Goal: Task Accomplishment & Management: Use online tool/utility

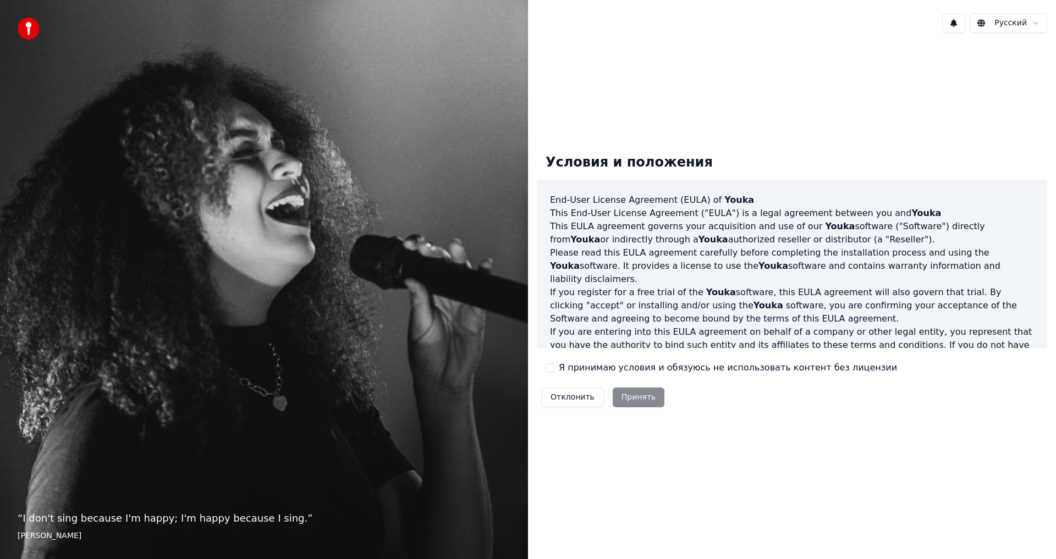
click at [548, 363] on div "Я принимаю условия и обязуюсь не использовать контент без лицензии" at bounding box center [722, 367] width 352 height 13
drag, startPoint x: 550, startPoint y: 366, endPoint x: 553, endPoint y: 371, distance: 5.8
click at [550, 368] on button "Я принимаю условия и обязуюсь не использовать контент без лицензии" at bounding box center [550, 368] width 9 height 9
click at [637, 390] on button "Принять" at bounding box center [639, 398] width 52 height 20
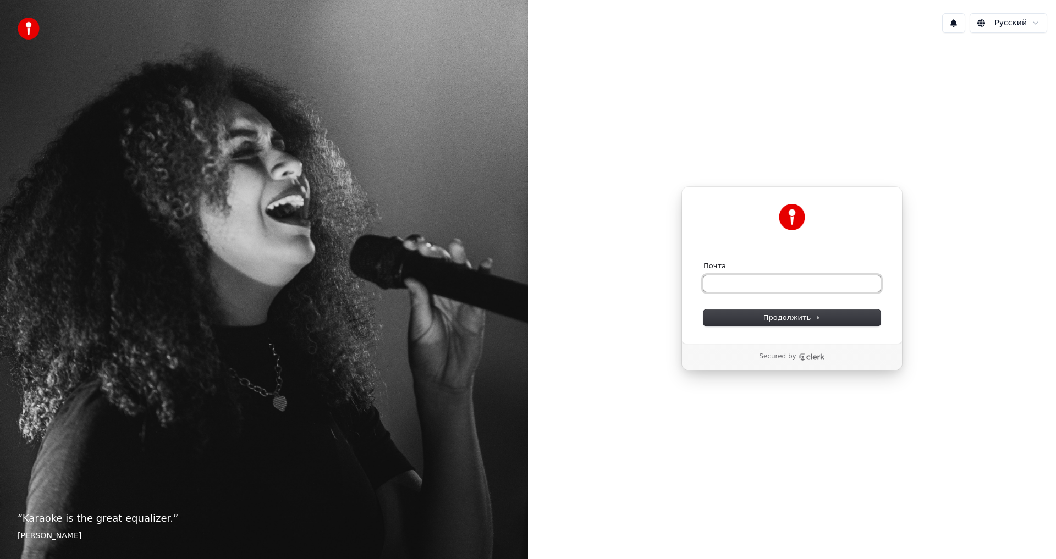
click at [726, 278] on input "Почта" at bounding box center [792, 284] width 177 height 17
click at [770, 322] on span "Продолжить" at bounding box center [793, 318] width 58 height 10
type input "**********"
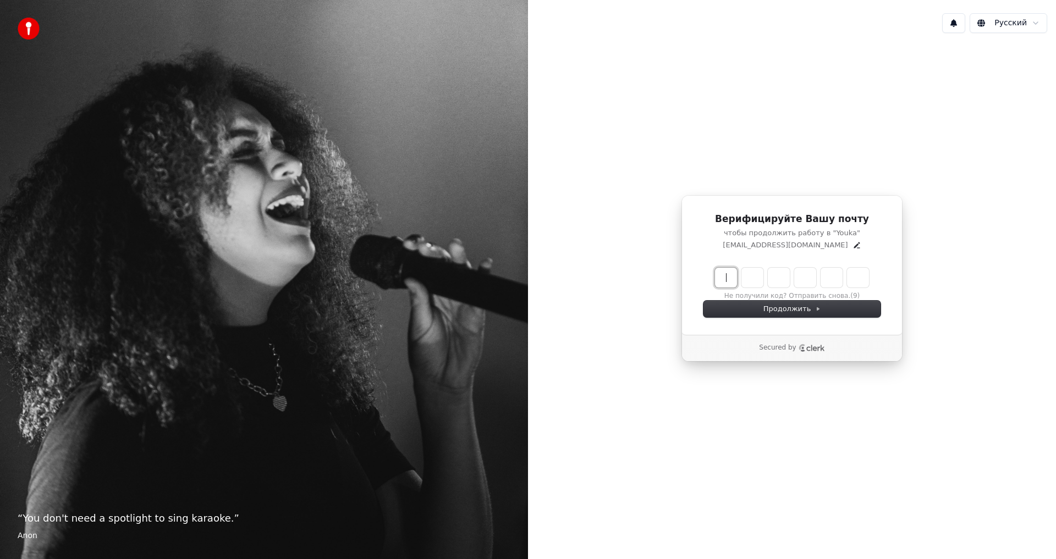
paste input "******"
type input "******"
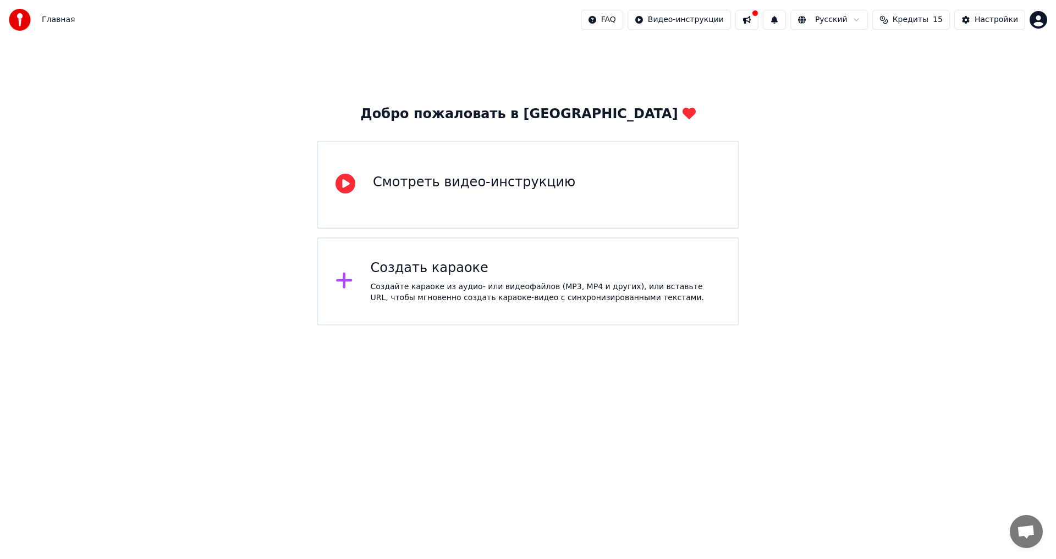
click at [339, 285] on icon at bounding box center [345, 281] width 18 height 20
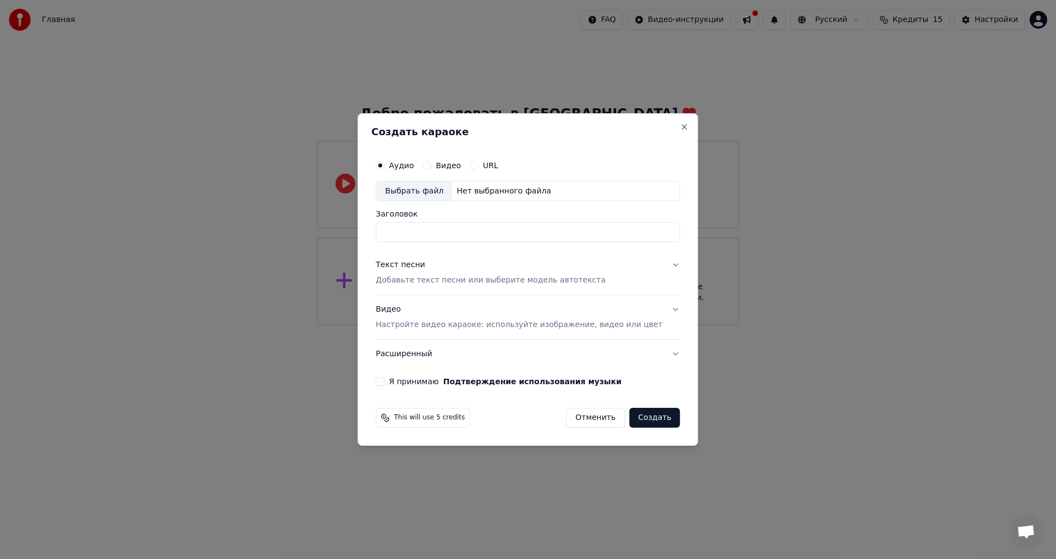
click at [414, 190] on div "Выбрать файл" at bounding box center [414, 192] width 76 height 20
type input "**********"
click at [660, 263] on button "Текст песни Добавьте текст песни или выберите модель автотекста" at bounding box center [528, 273] width 304 height 44
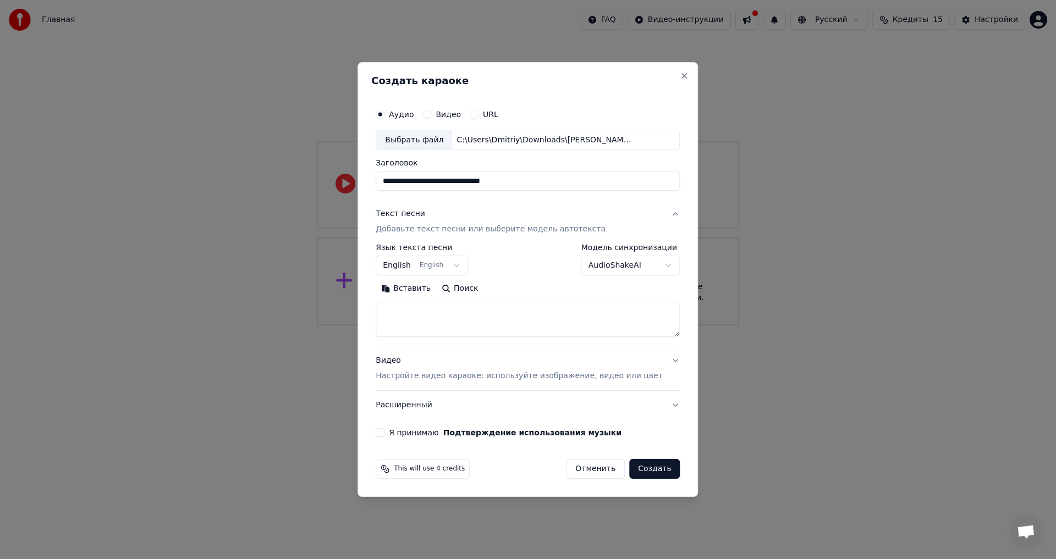
click at [405, 290] on button "Вставить" at bounding box center [406, 290] width 61 height 18
drag, startPoint x: 429, startPoint y: 316, endPoint x: 386, endPoint y: 304, distance: 43.9
click at [386, 304] on div "**********" at bounding box center [528, 280] width 341 height 436
paste textarea "**********"
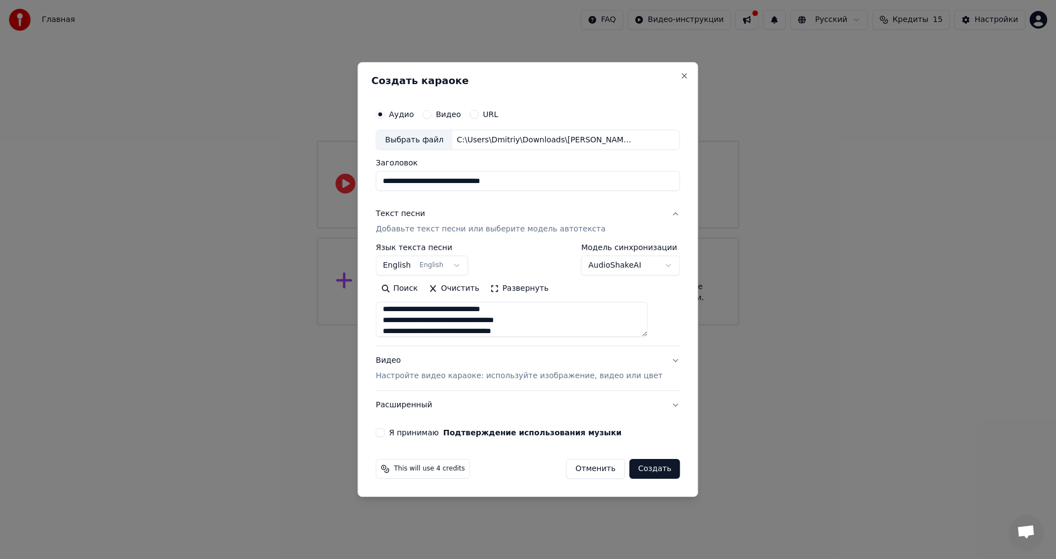
type textarea "**********"
click at [466, 263] on body "**********" at bounding box center [528, 163] width 1056 height 326
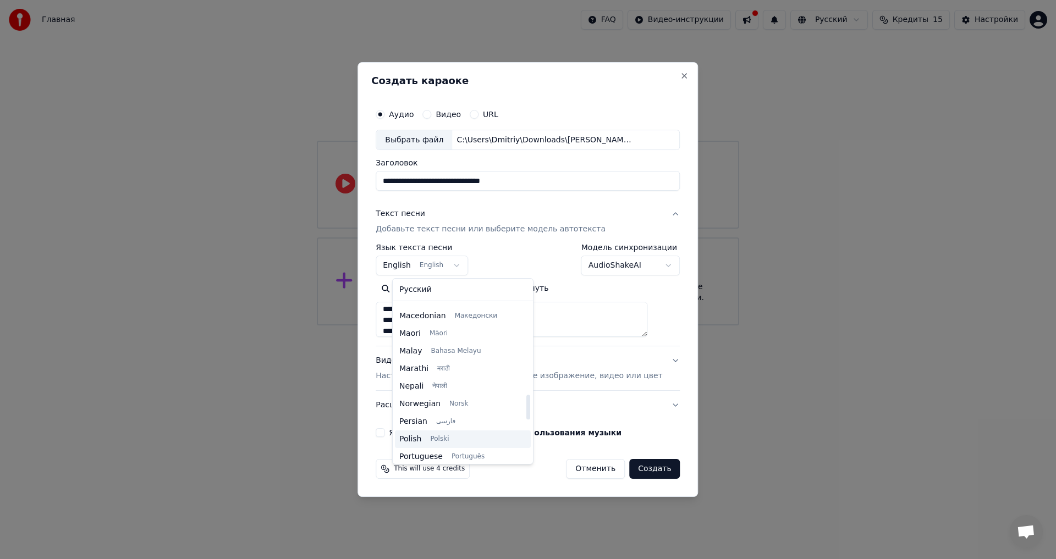
scroll to position [528, 0]
select select "**"
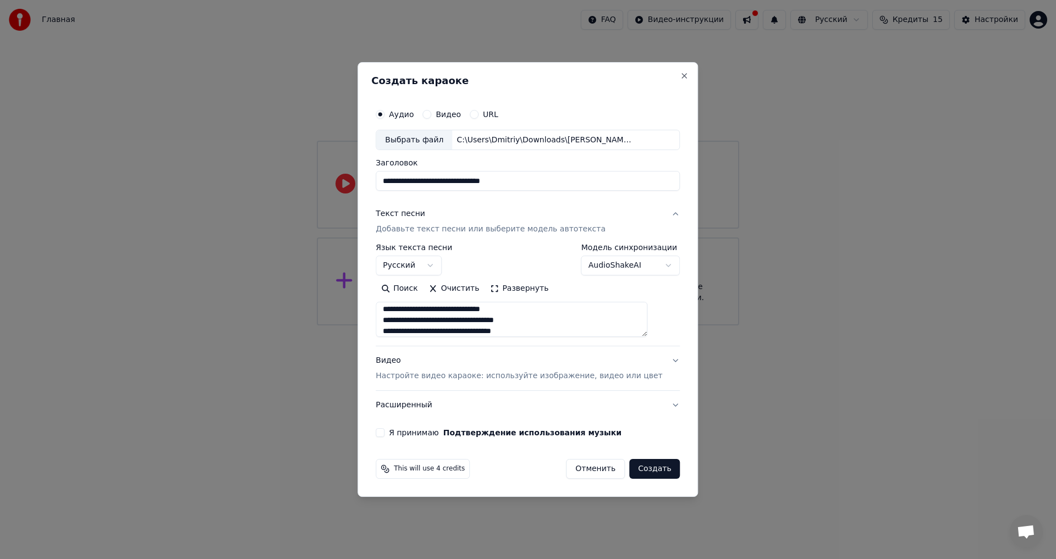
click at [385, 436] on button "Я принимаю Подтверждение использования музыки" at bounding box center [380, 433] width 9 height 9
click at [641, 473] on button "Создать" at bounding box center [654, 469] width 51 height 20
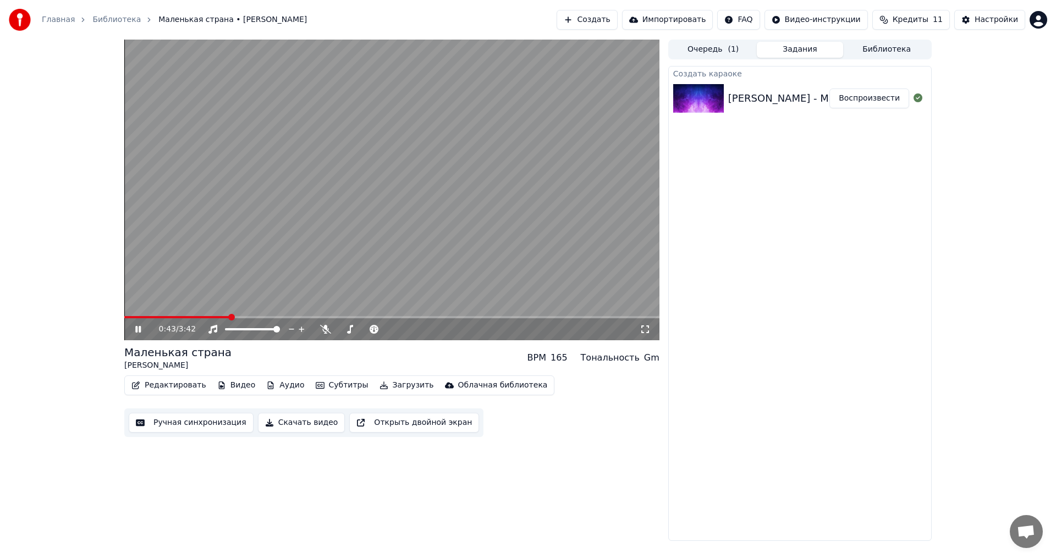
click at [137, 327] on icon at bounding box center [138, 329] width 6 height 7
click at [137, 332] on icon at bounding box center [138, 330] width 7 height 8
click at [325, 330] on icon at bounding box center [325, 329] width 11 height 9
click at [138, 328] on icon at bounding box center [146, 329] width 26 height 9
click at [221, 316] on span at bounding box center [188, 317] width 128 height 2
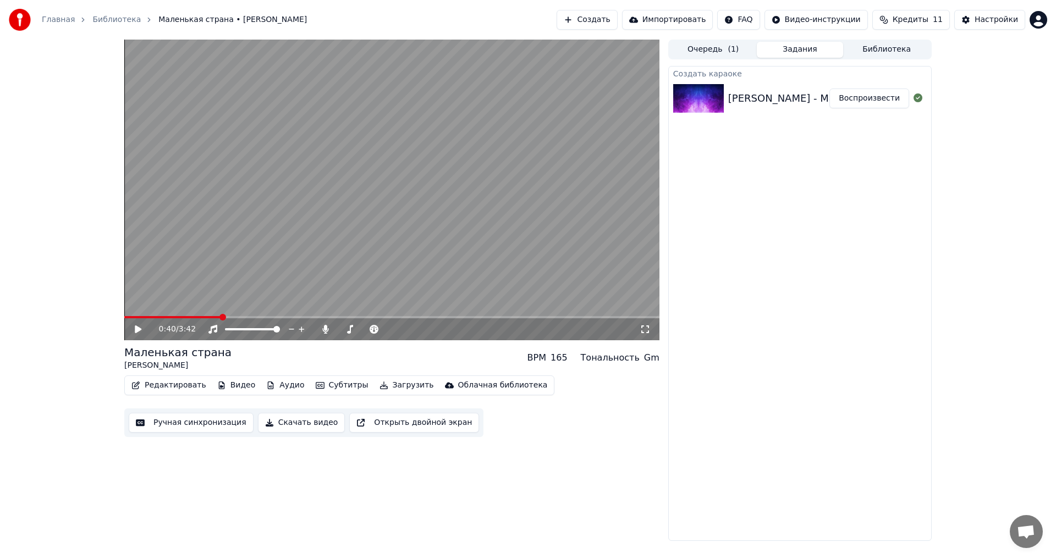
click at [133, 331] on div "0:40 / 3:42" at bounding box center [392, 329] width 526 height 11
click at [138, 330] on icon at bounding box center [138, 330] width 7 height 8
click at [138, 330] on icon at bounding box center [138, 329] width 6 height 7
click at [138, 330] on icon at bounding box center [138, 330] width 7 height 8
click at [138, 330] on icon at bounding box center [138, 329] width 6 height 7
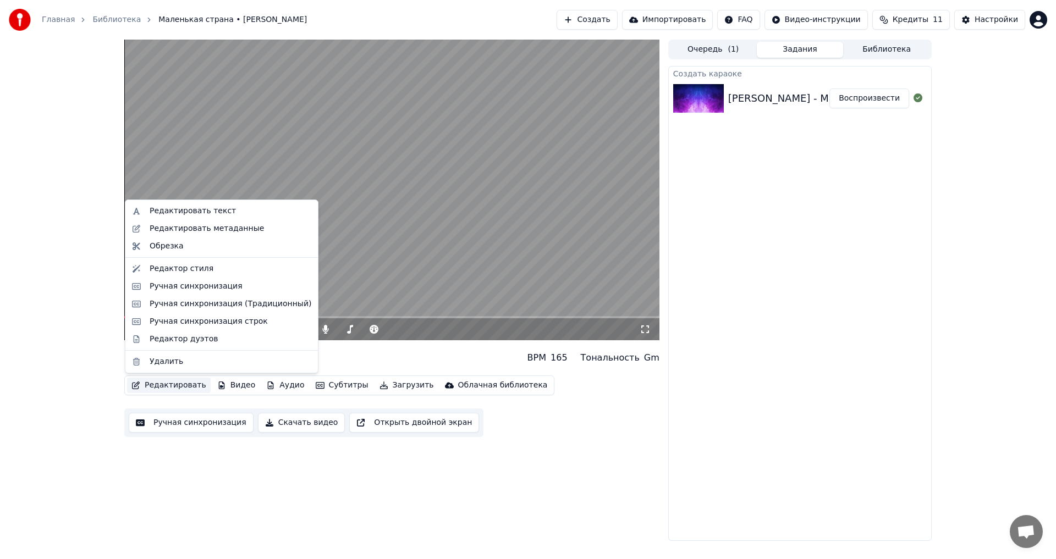
click at [162, 381] on button "Редактировать" at bounding box center [169, 385] width 84 height 15
click at [189, 212] on div "Редактировать текст" at bounding box center [193, 211] width 86 height 11
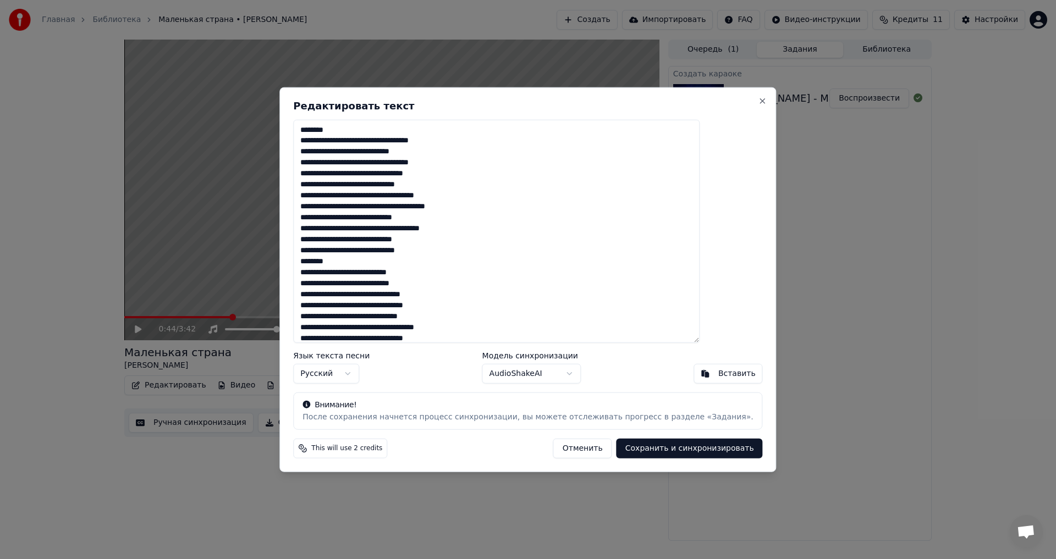
click at [651, 447] on button "Сохранить и синхронизировать" at bounding box center [690, 449] width 146 height 20
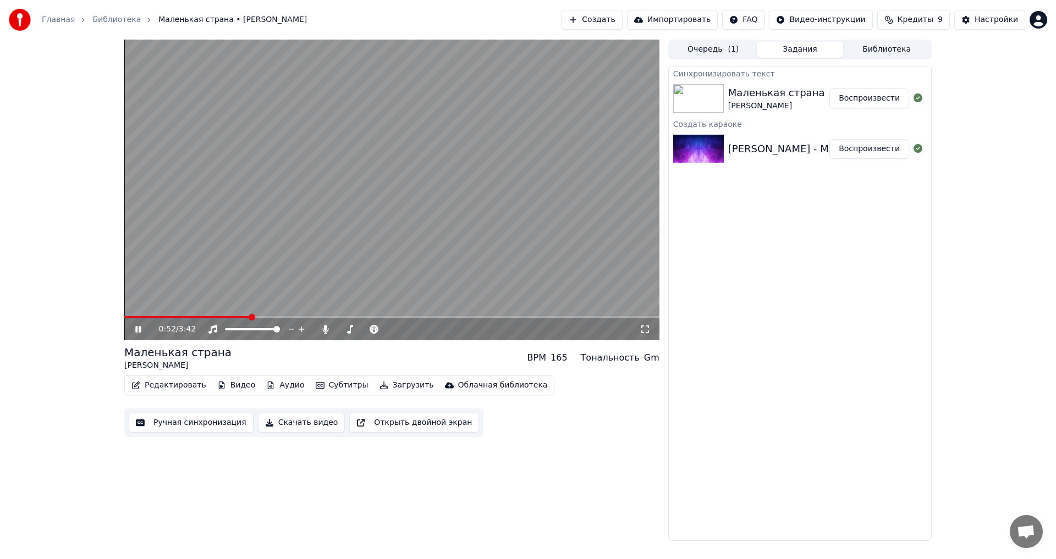
click at [136, 331] on icon at bounding box center [138, 329] width 6 height 7
click at [268, 386] on button "Аудио" at bounding box center [285, 385] width 47 height 15
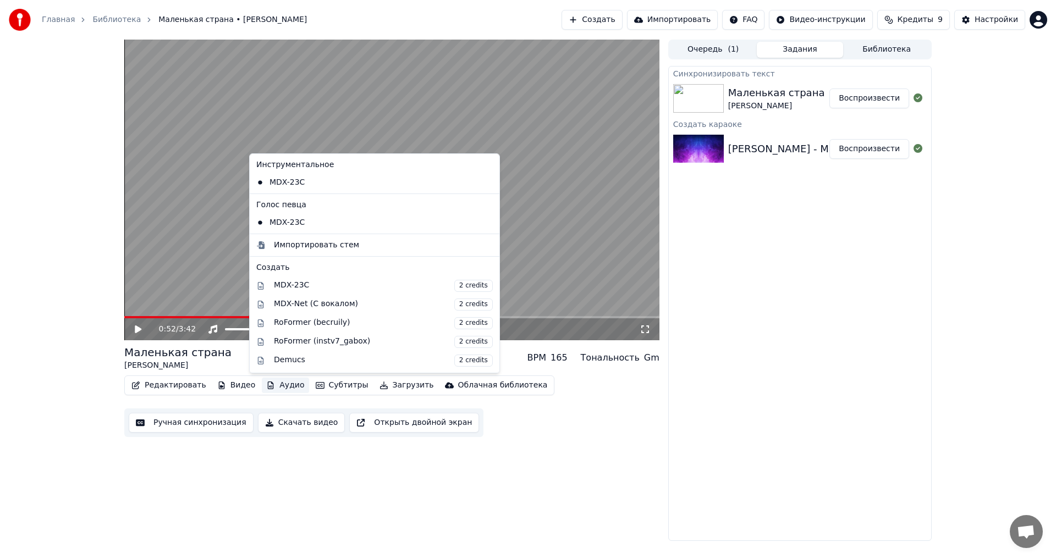
click at [268, 386] on button "Аудио" at bounding box center [285, 385] width 47 height 15
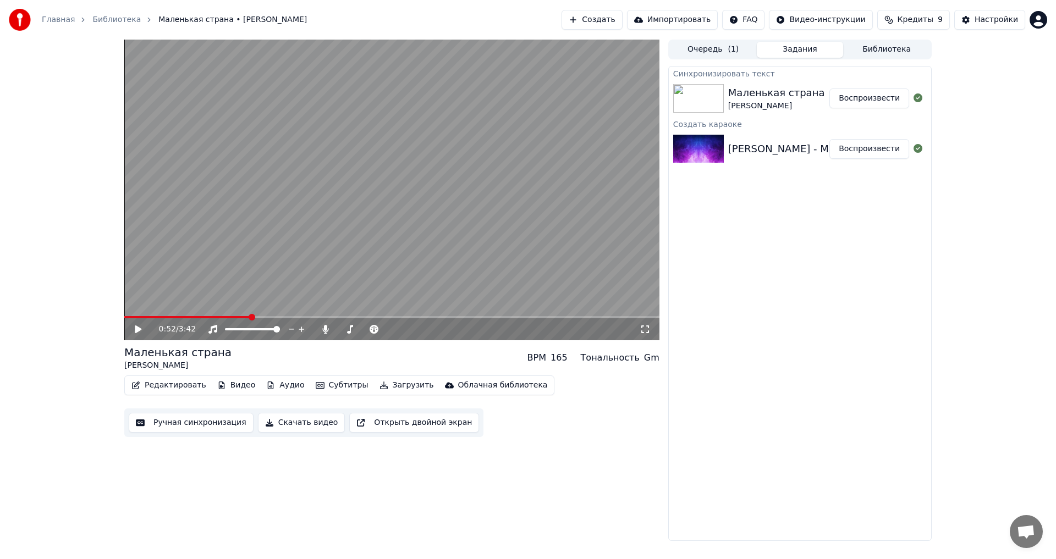
click at [886, 98] on button "Воспроизвести" at bounding box center [870, 99] width 80 height 20
click at [206, 319] on div "0:05 / 3:42" at bounding box center [391, 330] width 535 height 22
click at [208, 316] on video at bounding box center [391, 190] width 535 height 301
click at [208, 316] on span at bounding box center [391, 317] width 535 height 2
click at [138, 328] on icon at bounding box center [138, 330] width 7 height 8
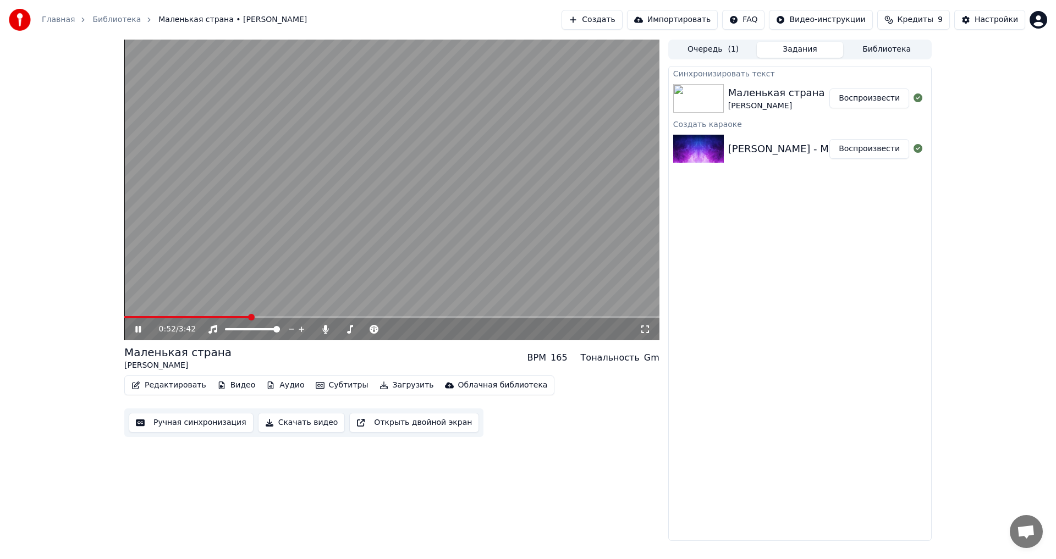
click at [250, 317] on span at bounding box center [391, 317] width 535 height 2
click at [137, 327] on icon at bounding box center [138, 329] width 6 height 7
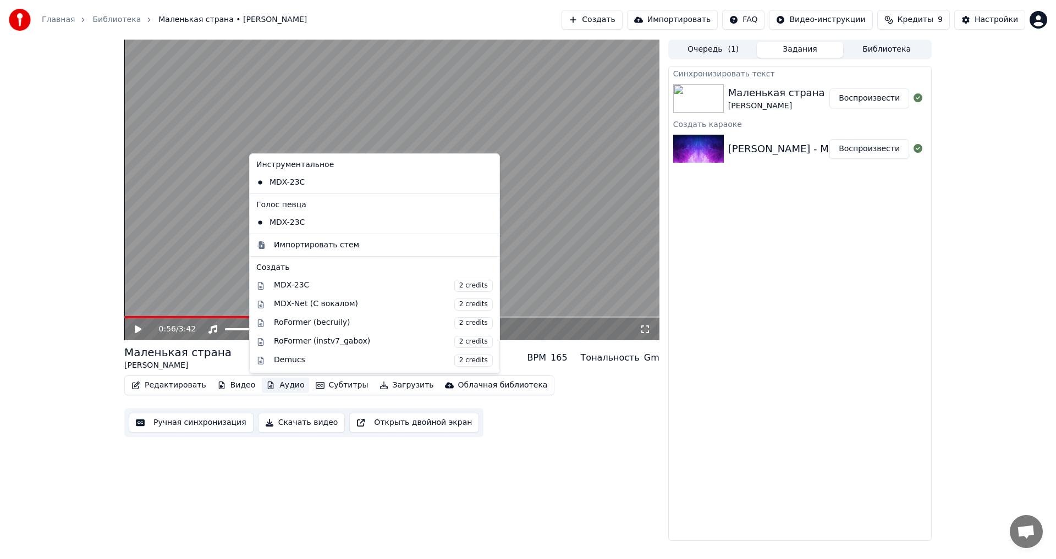
click at [276, 385] on button "Аудио" at bounding box center [285, 385] width 47 height 15
click at [273, 461] on div "0:56 / 3:42 Маленькая страна Наталья Королёва BPM 165 Тональность Gm Редактиров…" at bounding box center [391, 291] width 535 height 502
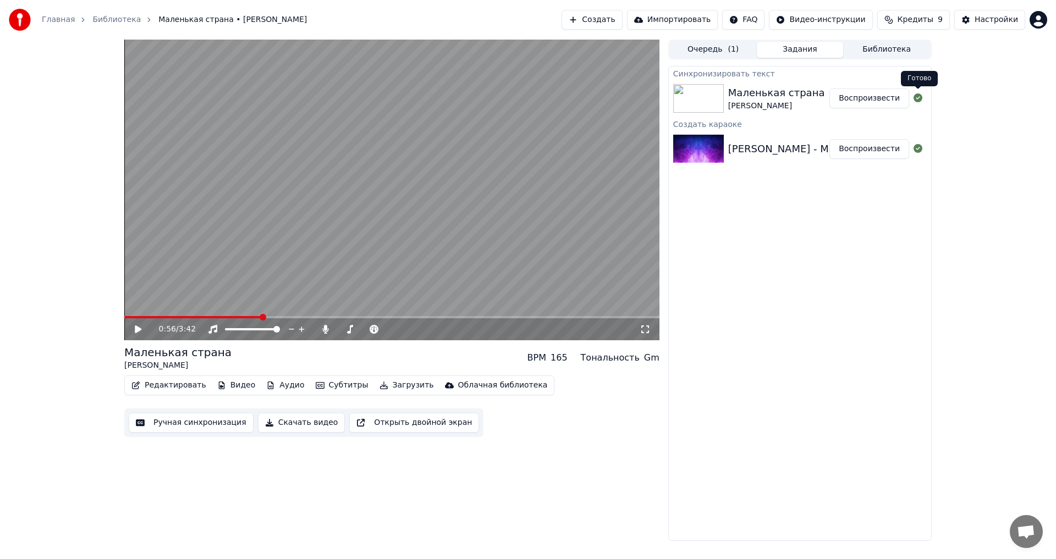
click at [921, 99] on icon at bounding box center [918, 98] width 9 height 9
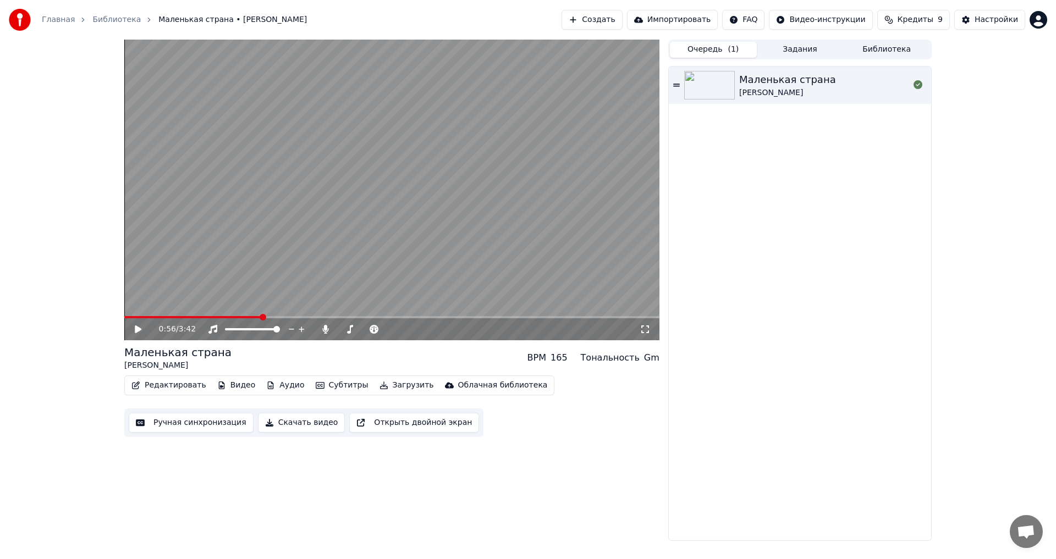
click at [731, 48] on span "( 1 )" at bounding box center [733, 49] width 11 height 11
click at [732, 84] on img at bounding box center [709, 85] width 51 height 29
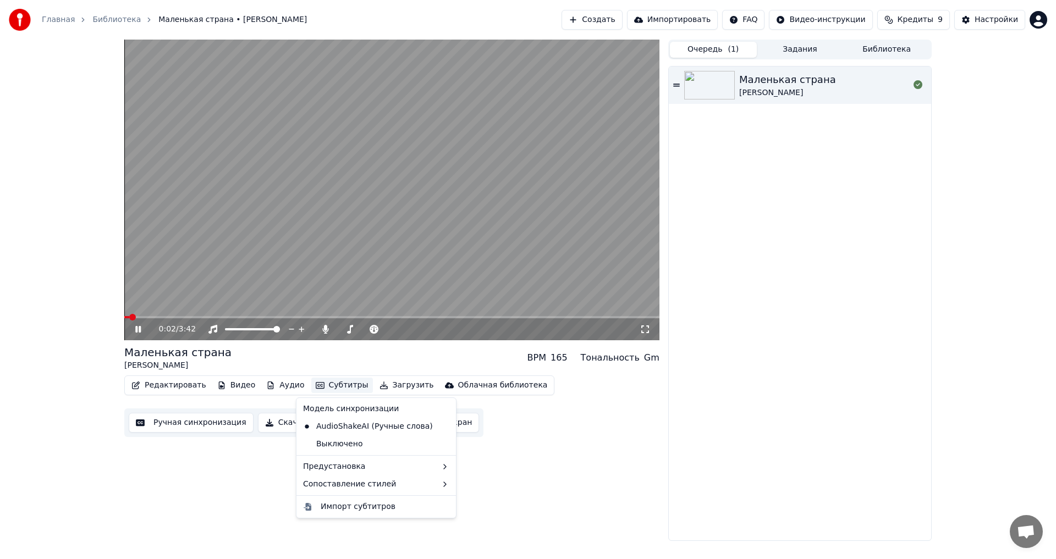
click at [316, 387] on icon "button" at bounding box center [320, 385] width 9 height 7
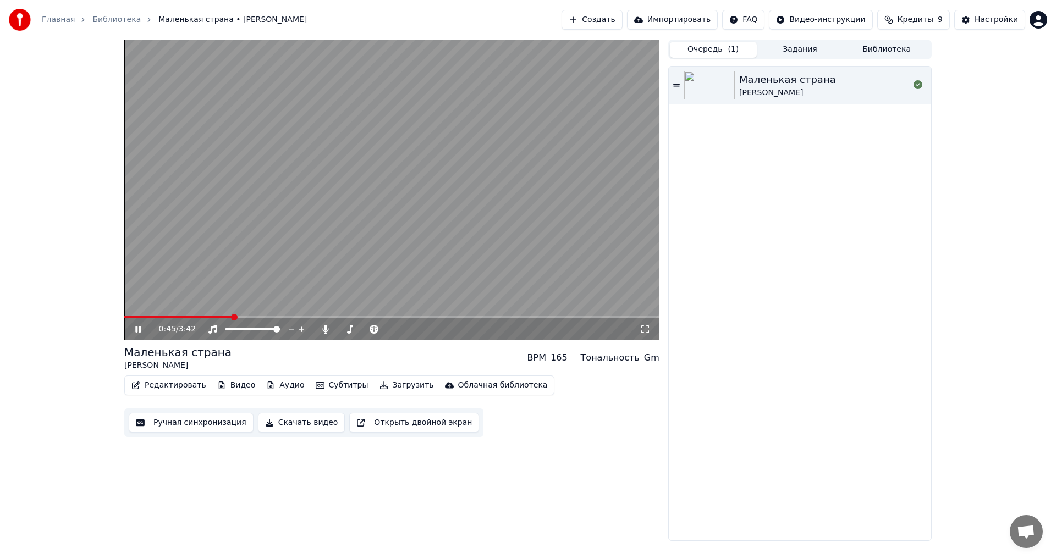
click at [233, 317] on span at bounding box center [391, 317] width 535 height 2
click at [142, 326] on icon at bounding box center [146, 329] width 26 height 9
click at [801, 20] on html "Главная Библиотека Маленькая страна • Наталья Королёва Создать Импортировать FA…" at bounding box center [528, 279] width 1056 height 559
click at [799, 43] on div "Инструкция по быстрому запуску" at bounding box center [845, 44] width 164 height 18
click at [166, 384] on button "Редактировать" at bounding box center [169, 385] width 84 height 15
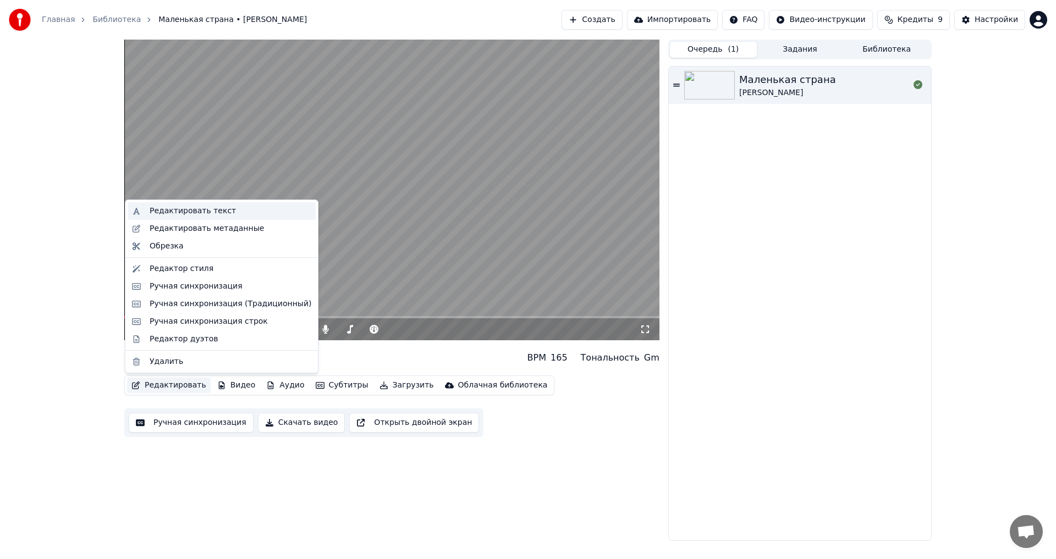
click at [207, 211] on div "Редактировать текст" at bounding box center [193, 211] width 86 height 11
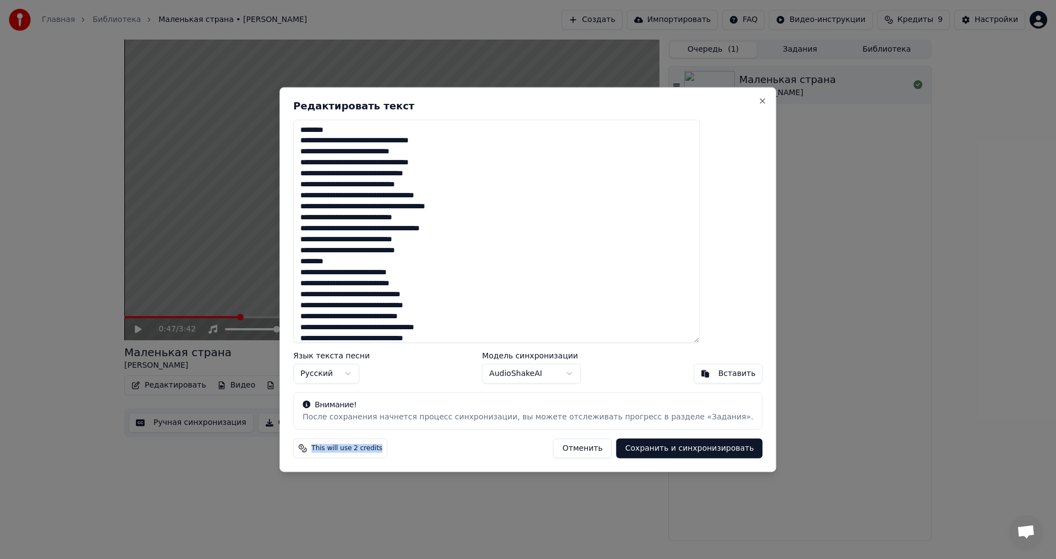
drag, startPoint x: 343, startPoint y: 449, endPoint x: 396, endPoint y: 448, distance: 52.8
click at [421, 449] on div "This will use 2 credits Отменить Сохранить и синхронизировать" at bounding box center [527, 449] width 469 height 20
click at [568, 374] on body "Главная Библиотека Маленькая страна • Наталья Королёва Создать Импортировать FA…" at bounding box center [528, 279] width 1056 height 559
click at [759, 101] on button "Close" at bounding box center [763, 100] width 9 height 9
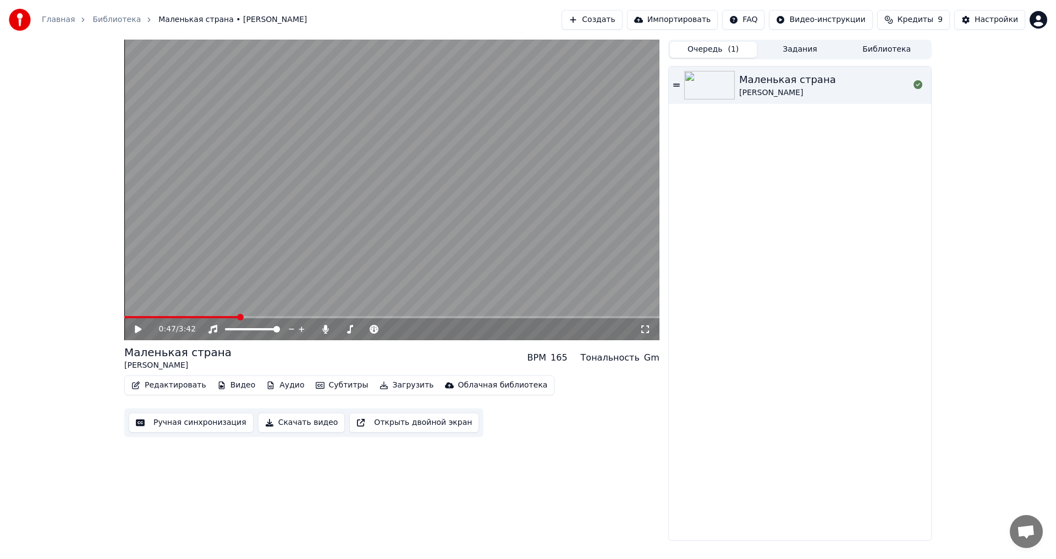
click at [836, 19] on html "Главная Библиотека Маленькая страна • Наталья Королёва Создать Импортировать FA…" at bounding box center [528, 279] width 1056 height 559
click at [806, 58] on div "Инструкция по синхронизации текста" at bounding box center [845, 61] width 164 height 18
click at [187, 387] on button "Редактировать" at bounding box center [169, 385] width 84 height 15
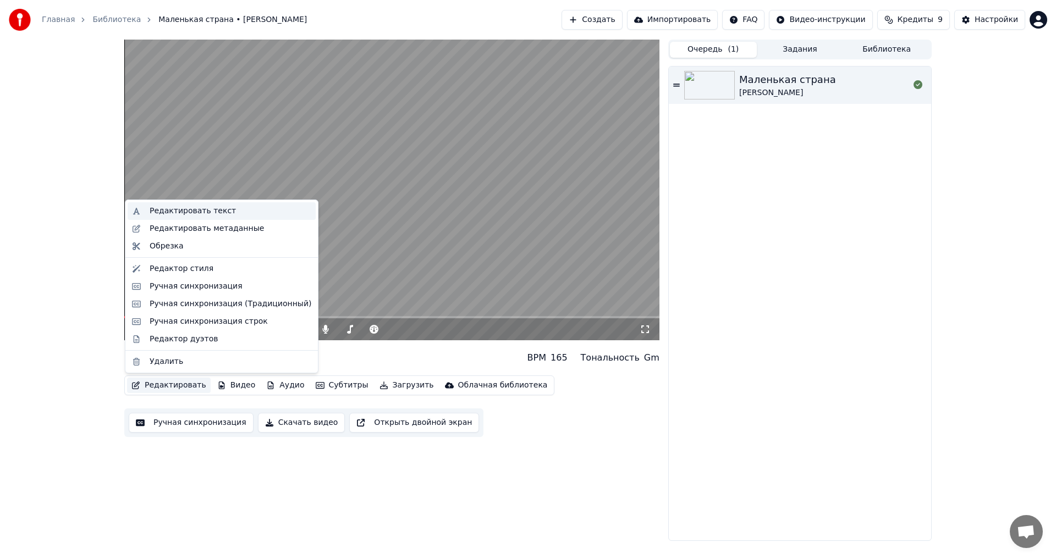
click at [176, 211] on div "Редактировать текст" at bounding box center [193, 211] width 86 height 11
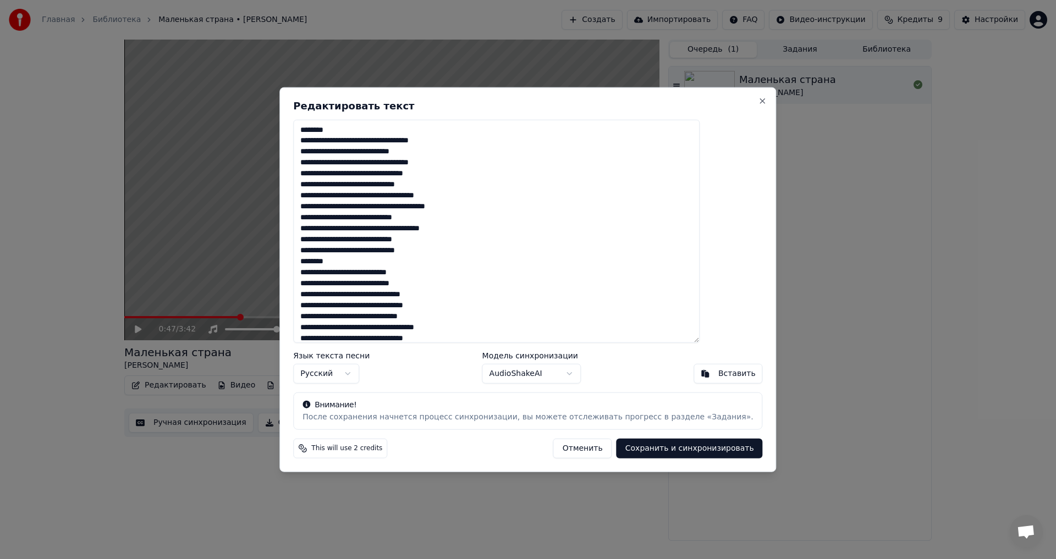
click at [477, 250] on textarea at bounding box center [496, 231] width 407 height 224
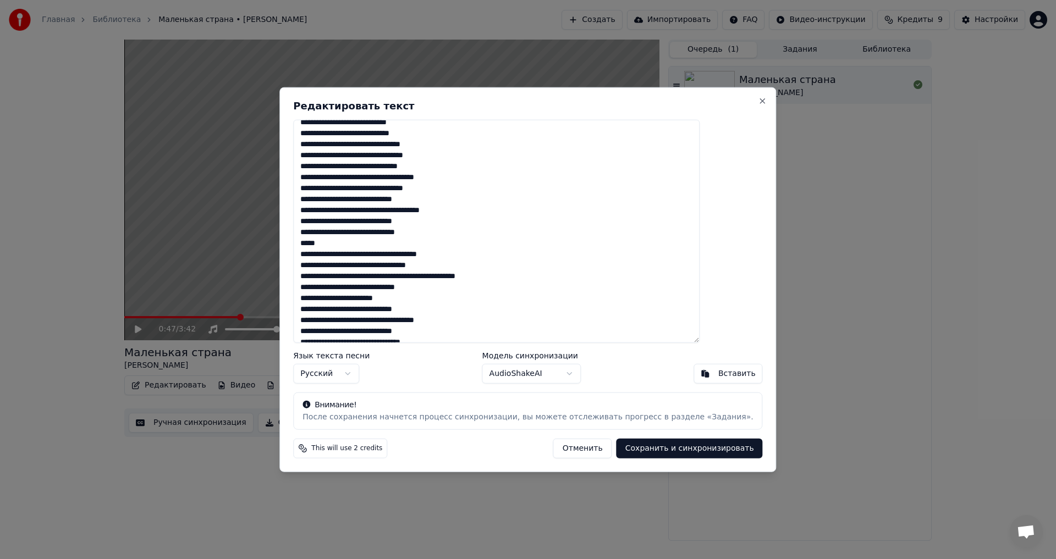
scroll to position [259, 0]
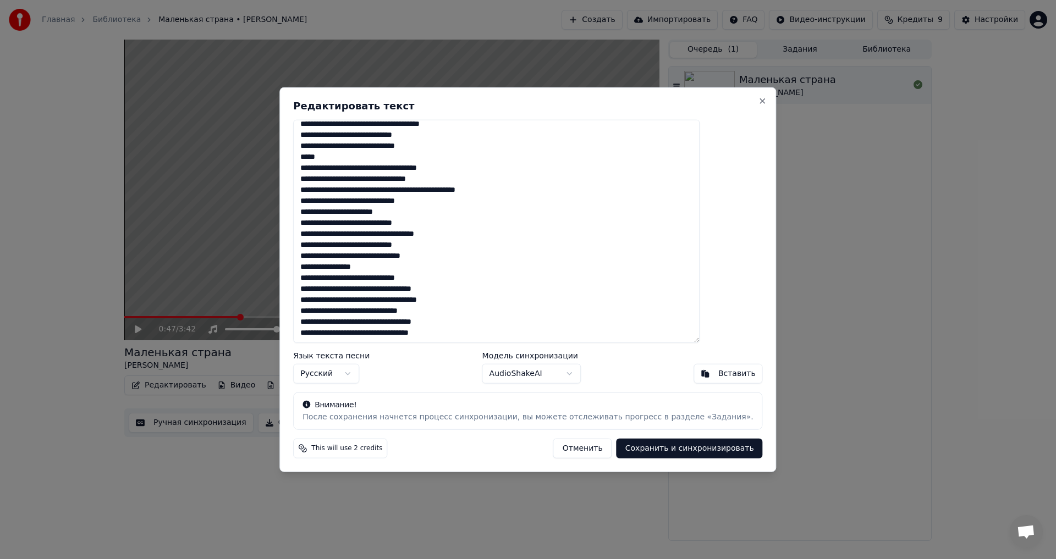
click at [486, 150] on textarea at bounding box center [496, 231] width 407 height 224
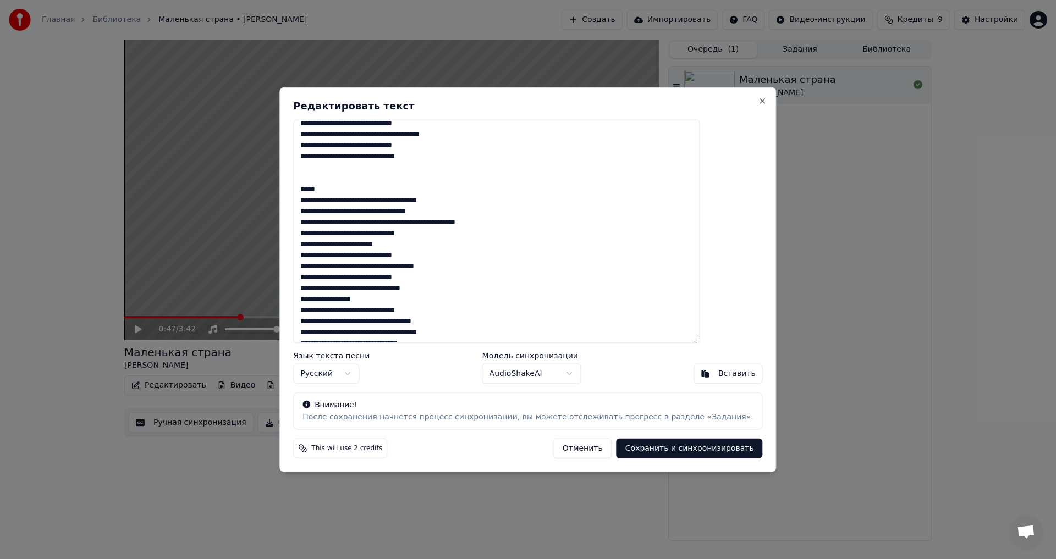
scroll to position [281, 0]
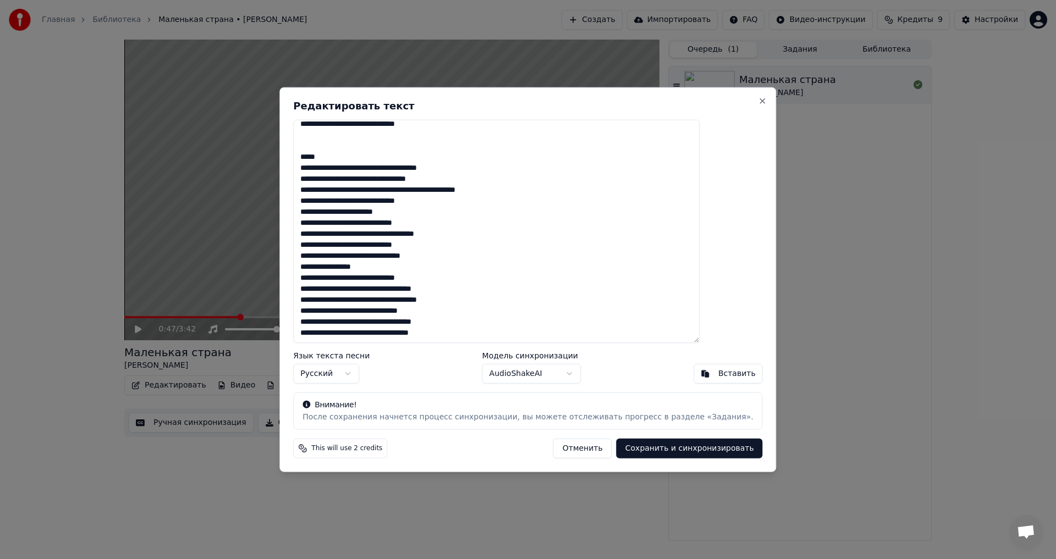
click at [425, 267] on textarea at bounding box center [496, 231] width 407 height 224
type textarea "**********"
click at [645, 455] on button "Сохранить и синхронизировать" at bounding box center [690, 449] width 146 height 20
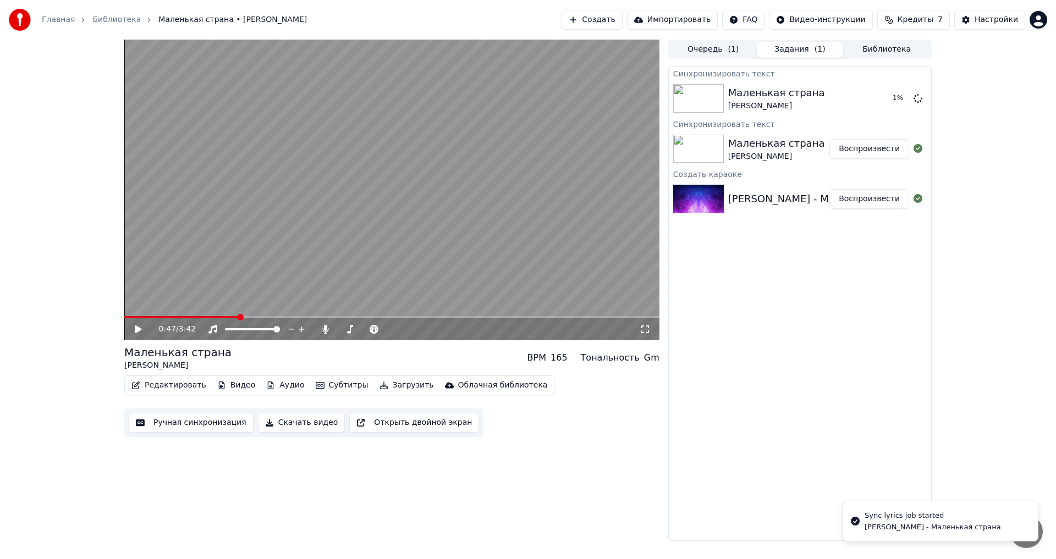
click at [289, 258] on video at bounding box center [391, 190] width 535 height 301
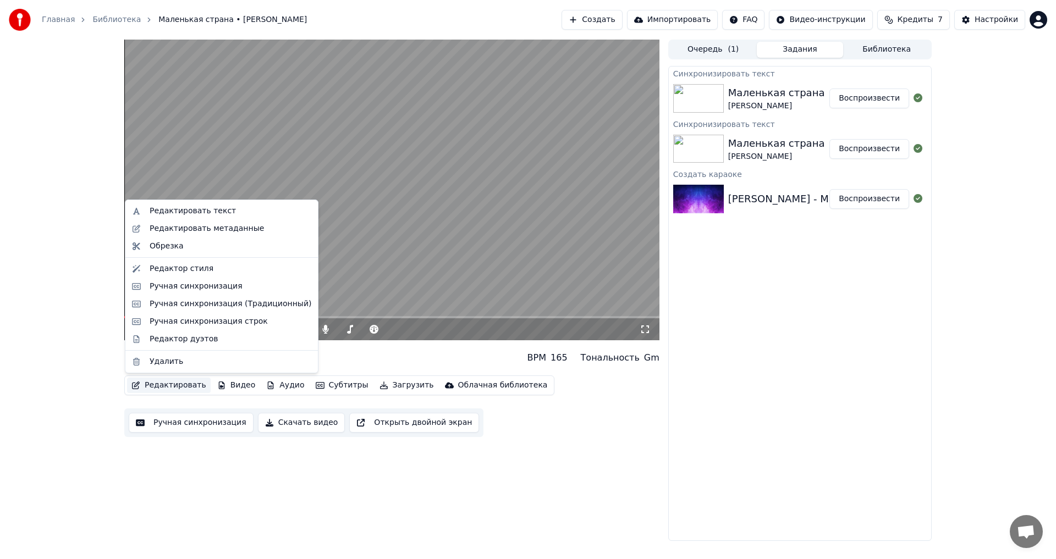
click at [165, 388] on button "Редактировать" at bounding box center [169, 385] width 84 height 15
click at [181, 208] on div "Редактировать текст" at bounding box center [193, 211] width 86 height 11
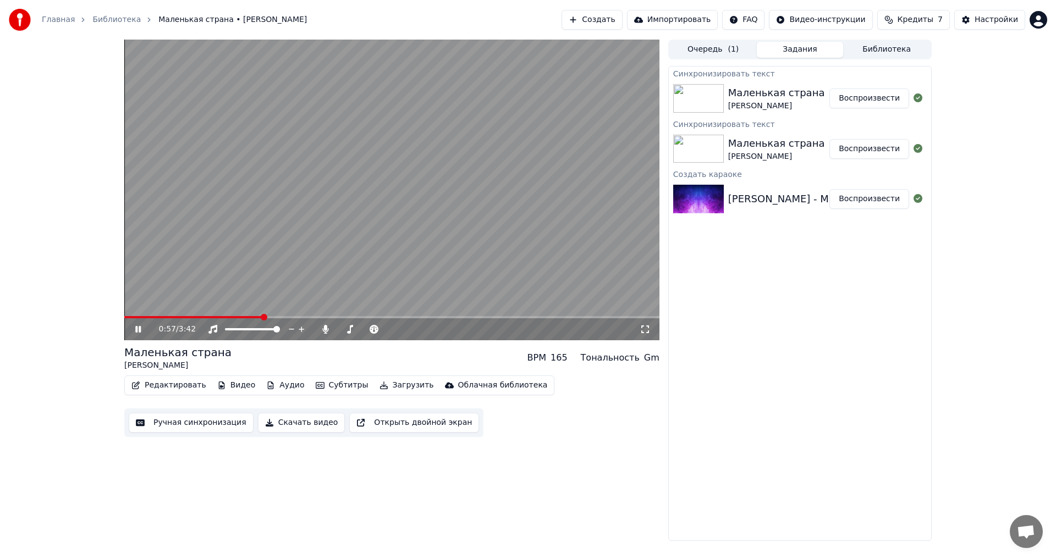
click at [281, 282] on video at bounding box center [391, 190] width 535 height 301
click at [325, 331] on icon at bounding box center [325, 329] width 6 height 9
click at [349, 241] on video at bounding box center [391, 190] width 535 height 301
click at [325, 328] on icon at bounding box center [325, 329] width 11 height 9
click at [460, 229] on video at bounding box center [391, 190] width 535 height 301
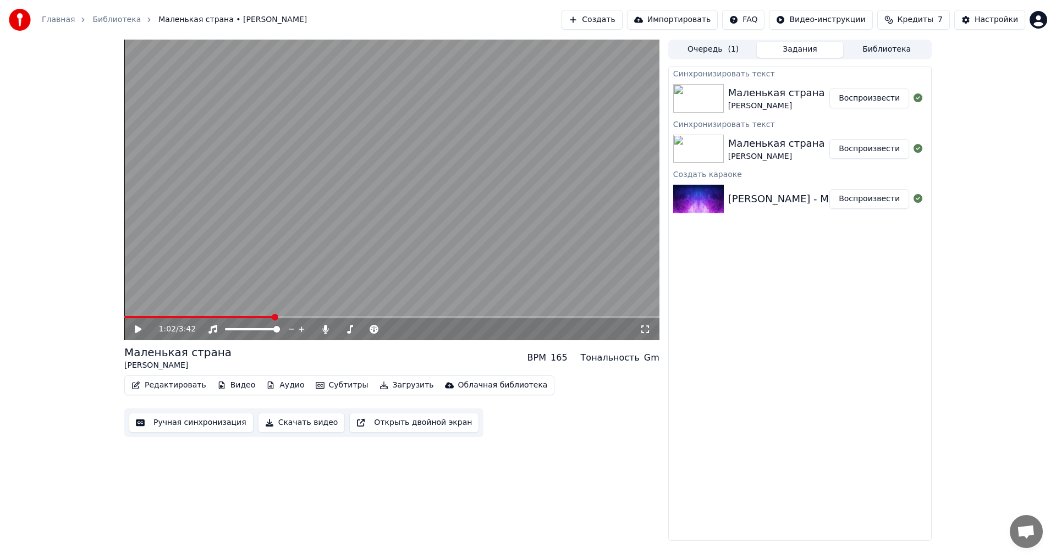
click at [743, 90] on div "Маленькая страна" at bounding box center [776, 92] width 97 height 15
click at [880, 48] on button "Библиотека" at bounding box center [886, 50] width 87 height 16
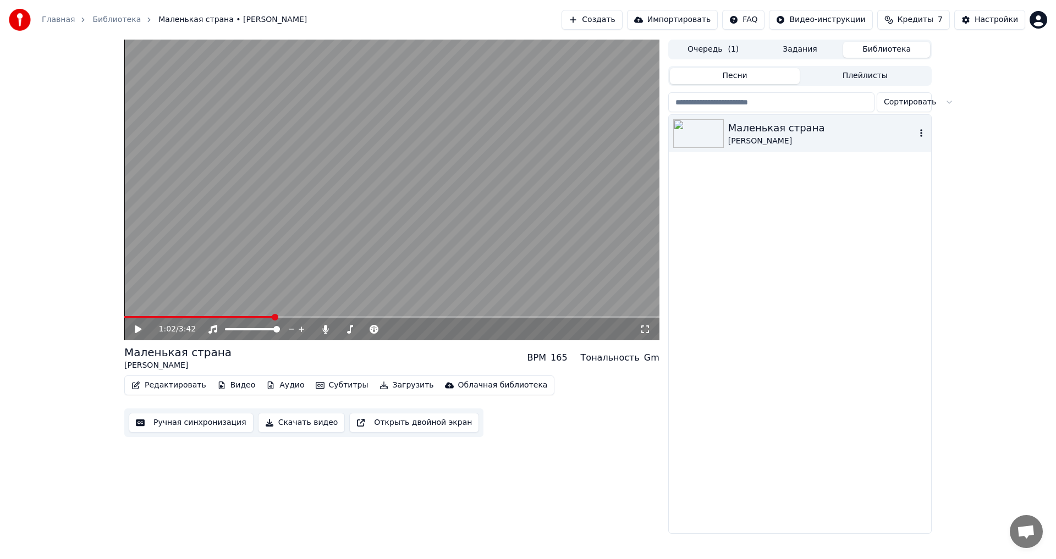
click at [731, 128] on div "Маленькая страна" at bounding box center [822, 127] width 188 height 15
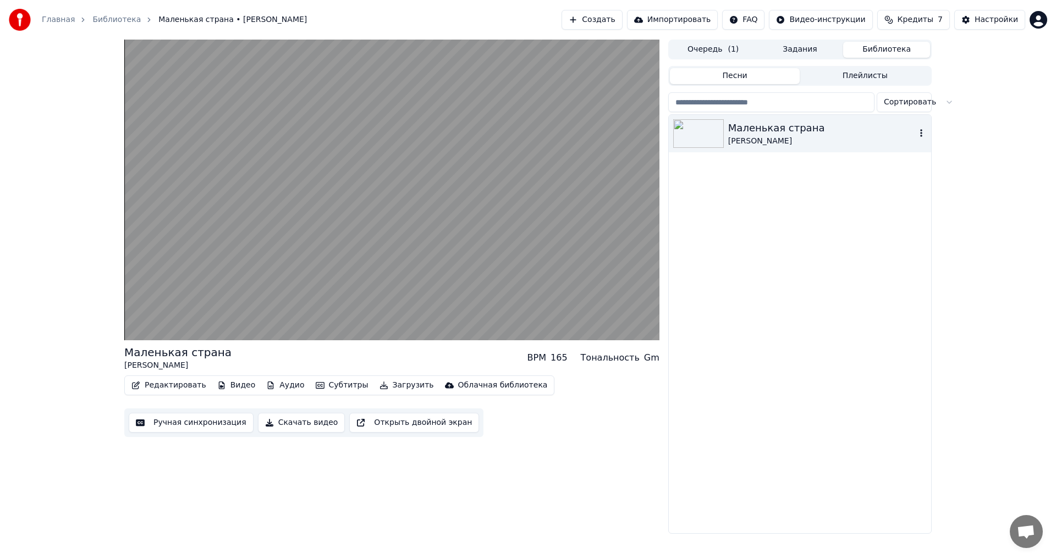
click at [919, 131] on icon "button" at bounding box center [921, 133] width 11 height 9
click at [784, 215] on div "Маленькая страна Наталья Королёва" at bounding box center [800, 324] width 262 height 419
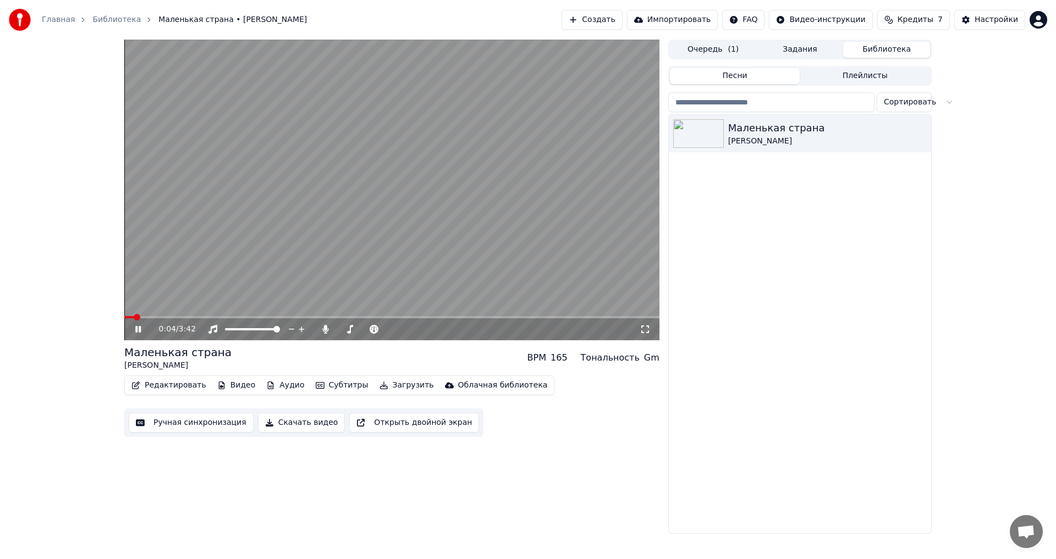
click at [135, 328] on icon at bounding box center [146, 329] width 26 height 9
click at [686, 18] on button "Импортировать" at bounding box center [672, 20] width 91 height 20
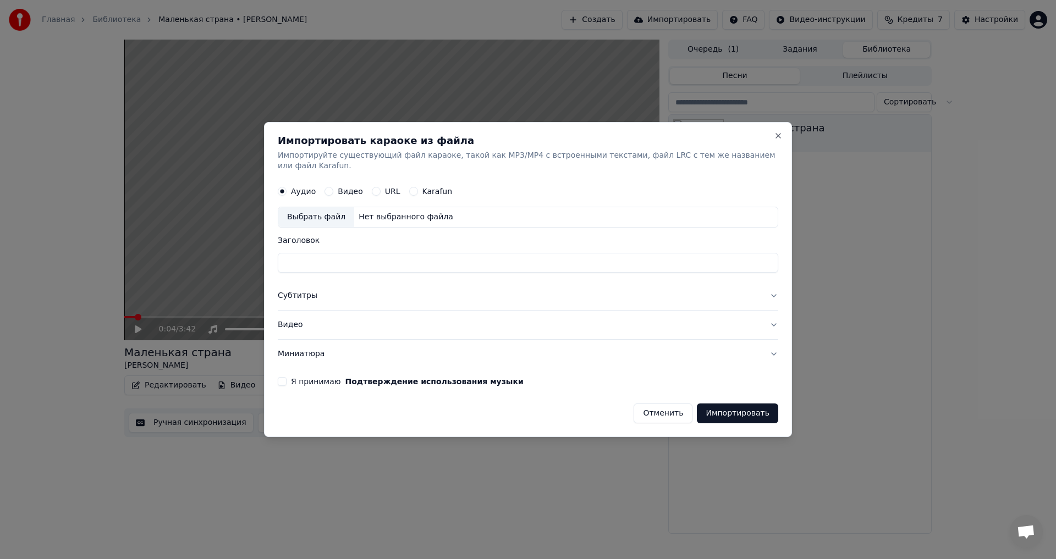
click at [311, 208] on div "Выбрать файл" at bounding box center [316, 218] width 76 height 20
type input "**********"
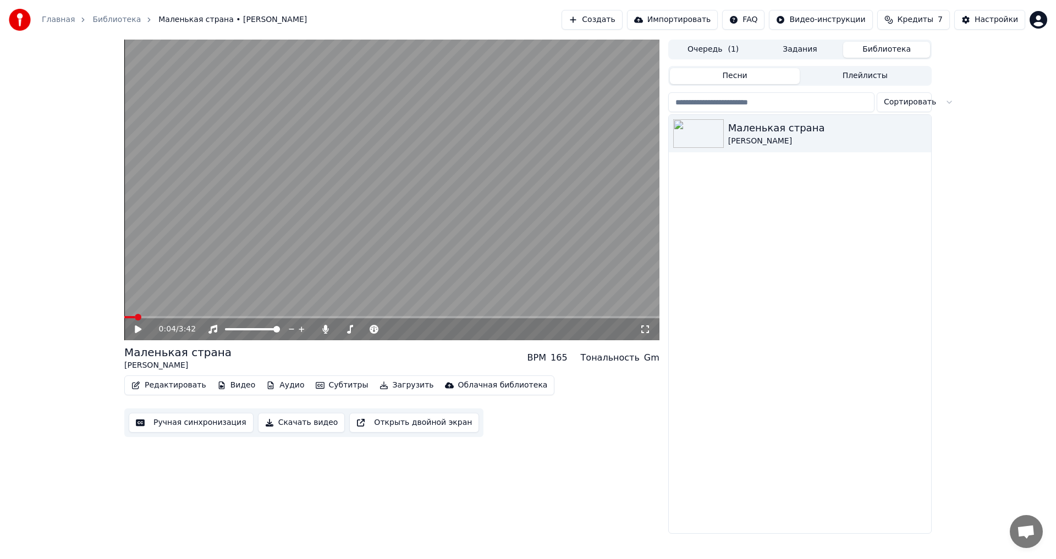
click at [611, 15] on button "Создать" at bounding box center [592, 20] width 61 height 20
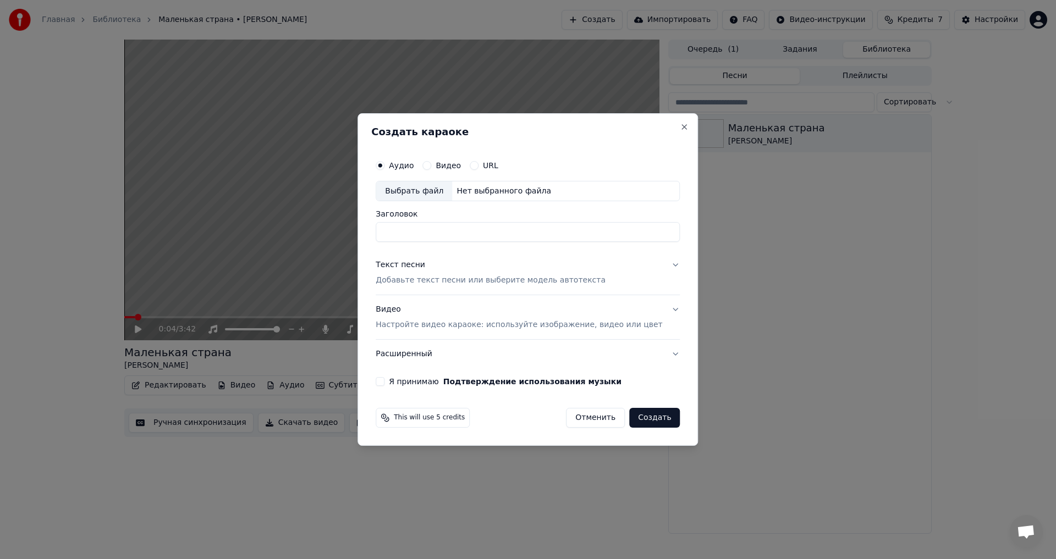
click at [430, 185] on div "Выбрать файл" at bounding box center [414, 192] width 76 height 20
type input "**********"
click at [408, 279] on p "Добавьте текст песни или выберите модель автотекста" at bounding box center [491, 281] width 230 height 11
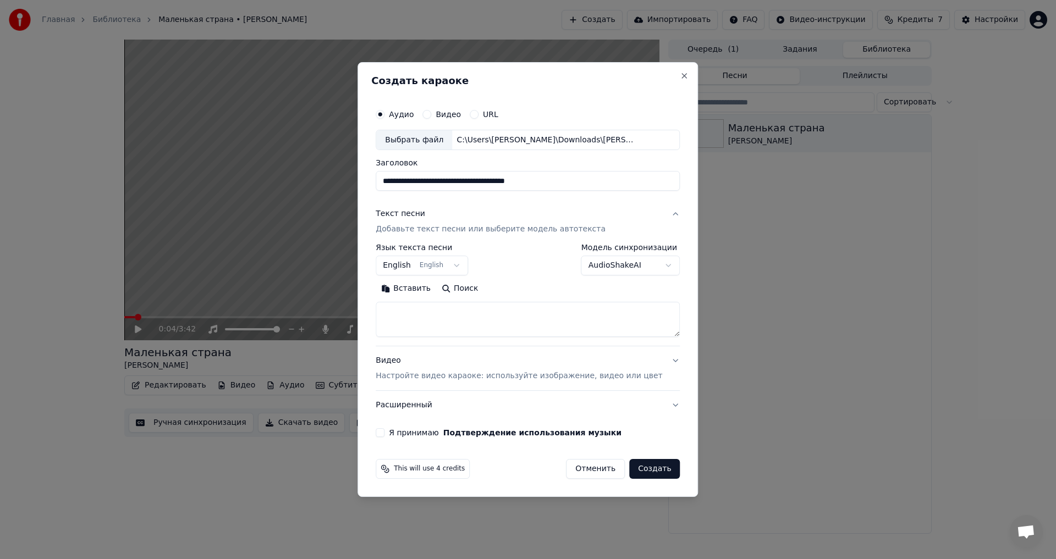
click at [413, 293] on button "Вставить" at bounding box center [406, 290] width 61 height 18
type textarea "**********"
click at [411, 407] on button "Расширенный" at bounding box center [528, 405] width 304 height 29
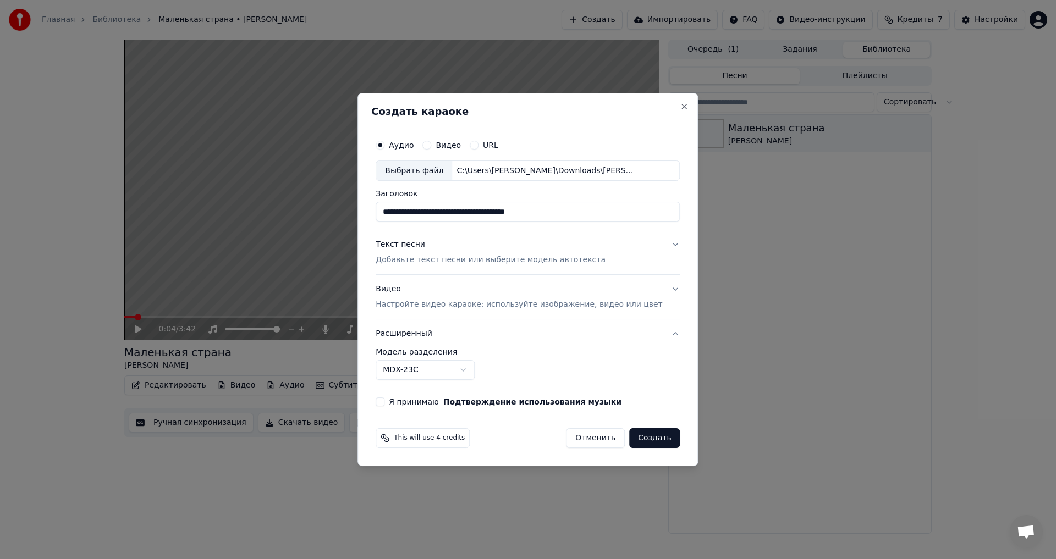
click at [448, 268] on button "Текст песни Добавьте текст песни или выберите модель автотекста" at bounding box center [528, 253] width 304 height 44
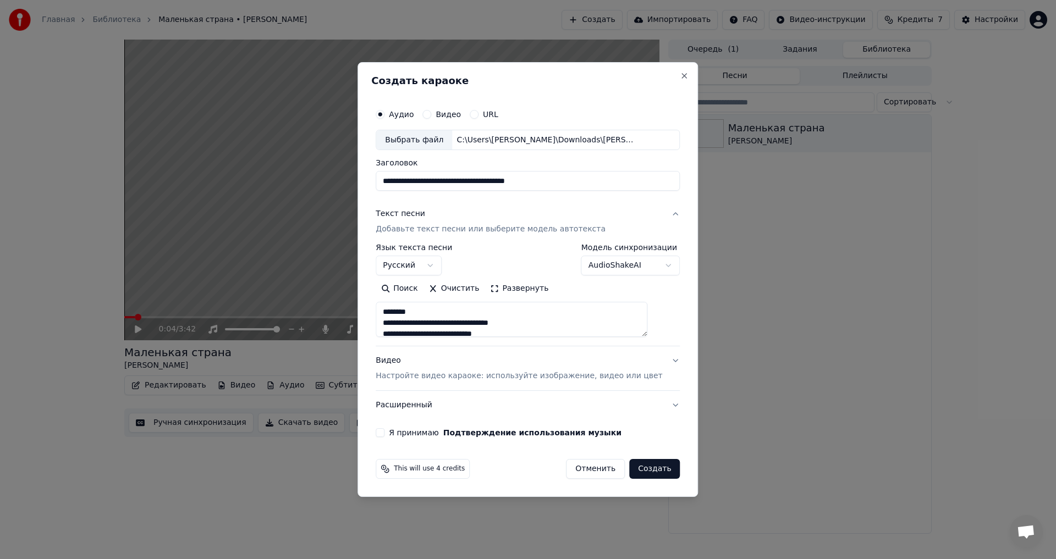
click at [385, 432] on button "Я принимаю Подтверждение использования музыки" at bounding box center [380, 433] width 9 height 9
click at [637, 471] on button "Создать" at bounding box center [654, 469] width 51 height 20
select select
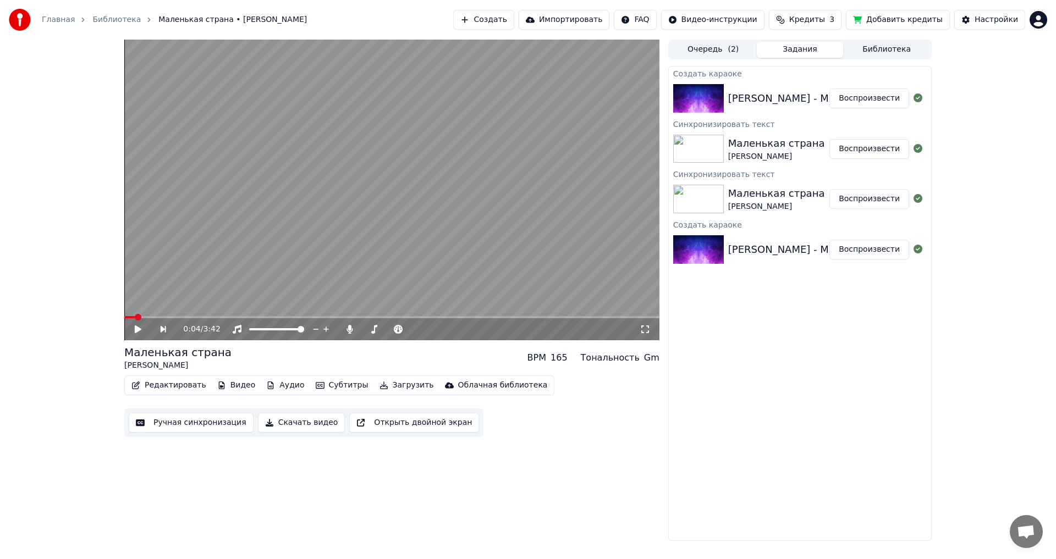
click at [848, 94] on button "Воспроизвести" at bounding box center [870, 99] width 80 height 20
click at [183, 316] on span at bounding box center [391, 317] width 535 height 2
click at [138, 326] on icon at bounding box center [146, 329] width 26 height 9
click at [254, 318] on span at bounding box center [391, 317] width 535 height 2
click at [319, 320] on div "0:54 / 3:42" at bounding box center [391, 330] width 535 height 22
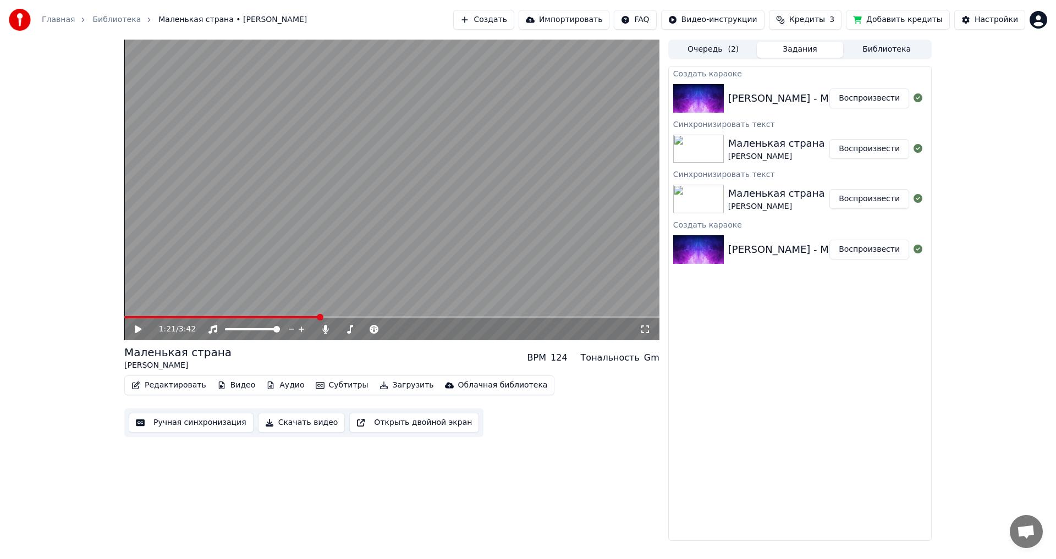
click at [319, 318] on span at bounding box center [391, 317] width 535 height 2
